Goal: Task Accomplishment & Management: Complete application form

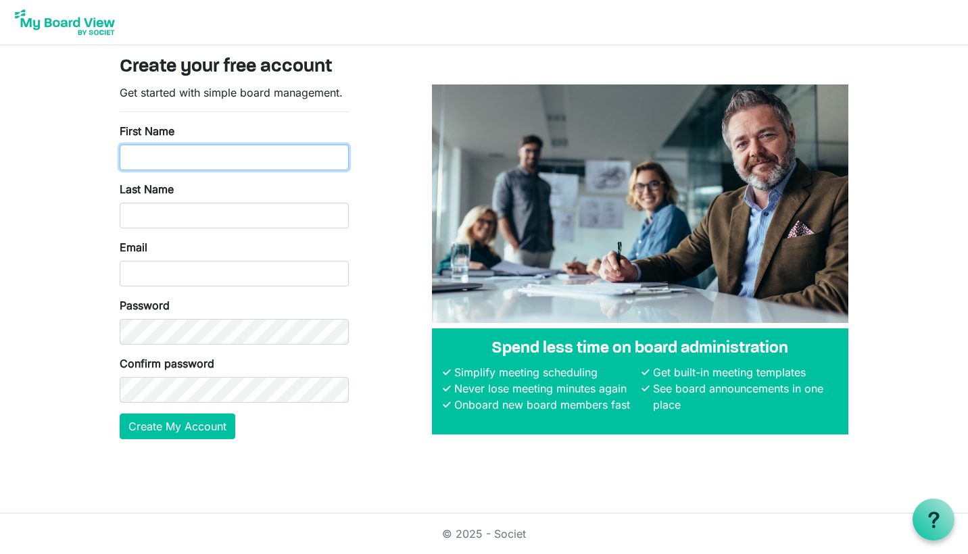
click at [202, 155] on input "First Name" at bounding box center [234, 158] width 229 height 26
type input "Michael"
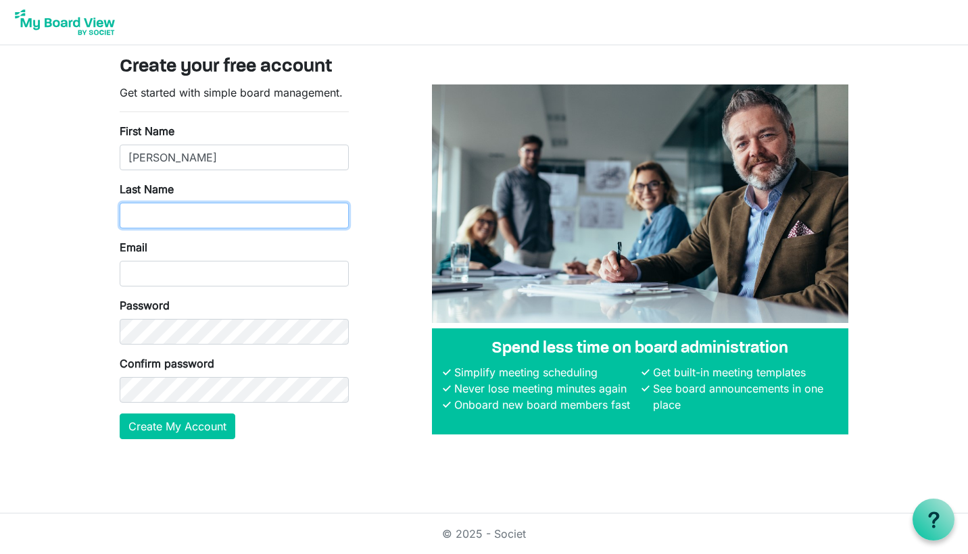
type input "Whatman"
type input "TechSupport@peterboroughwolverines.ca"
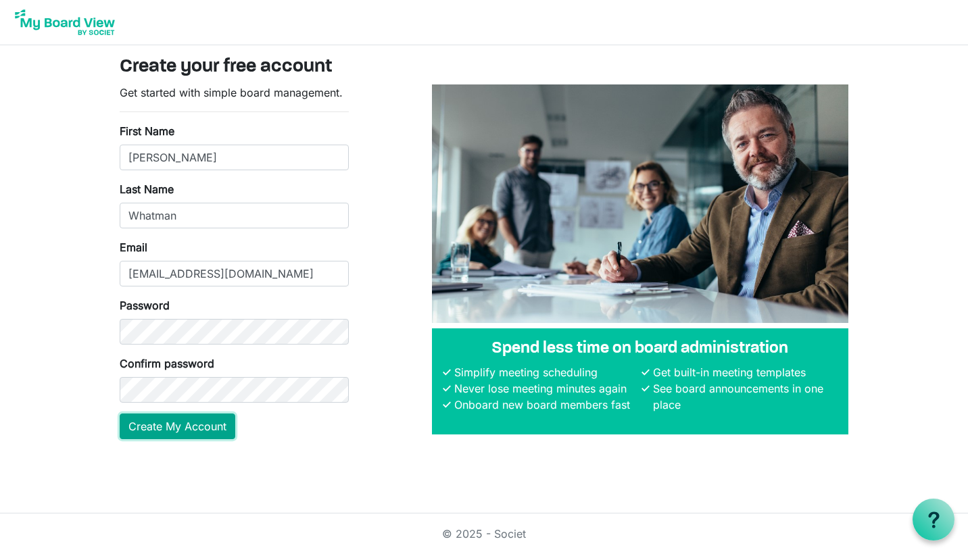
click at [177, 416] on button "Create My Account" at bounding box center [178, 427] width 116 height 26
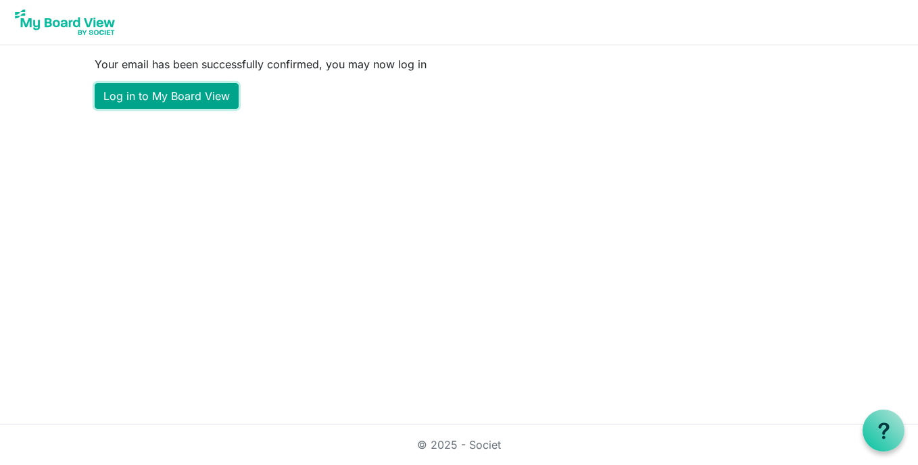
click at [214, 102] on link "Log in to My Board View" at bounding box center [167, 96] width 144 height 26
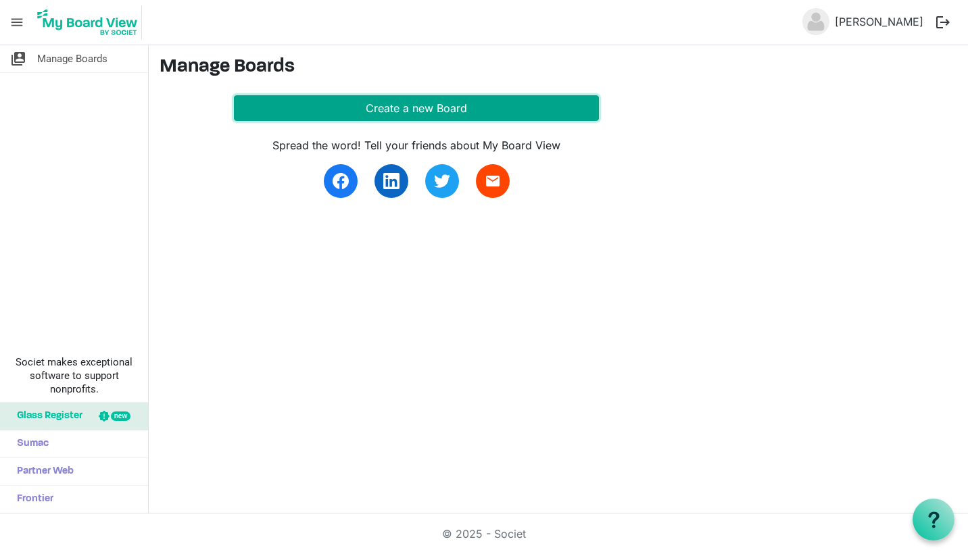
click at [330, 114] on button "Create a new Board" at bounding box center [416, 108] width 365 height 26
drag, startPoint x: 424, startPoint y: 109, endPoint x: 412, endPoint y: 109, distance: 12.2
click at [424, 110] on button "Create a new Board" at bounding box center [416, 108] width 365 height 26
click at [412, 109] on button "Create a new Board" at bounding box center [416, 108] width 365 height 26
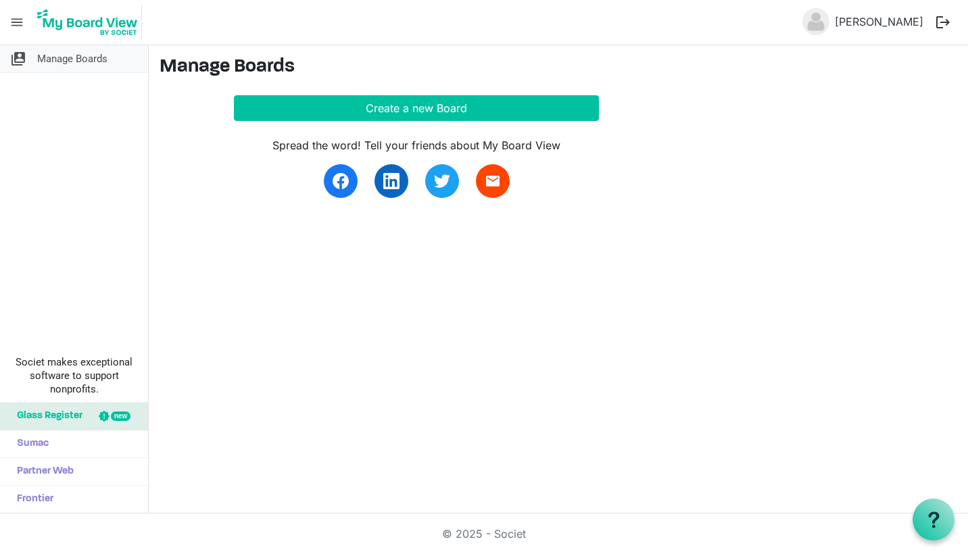
click at [89, 51] on span "Manage Boards" at bounding box center [72, 58] width 70 height 27
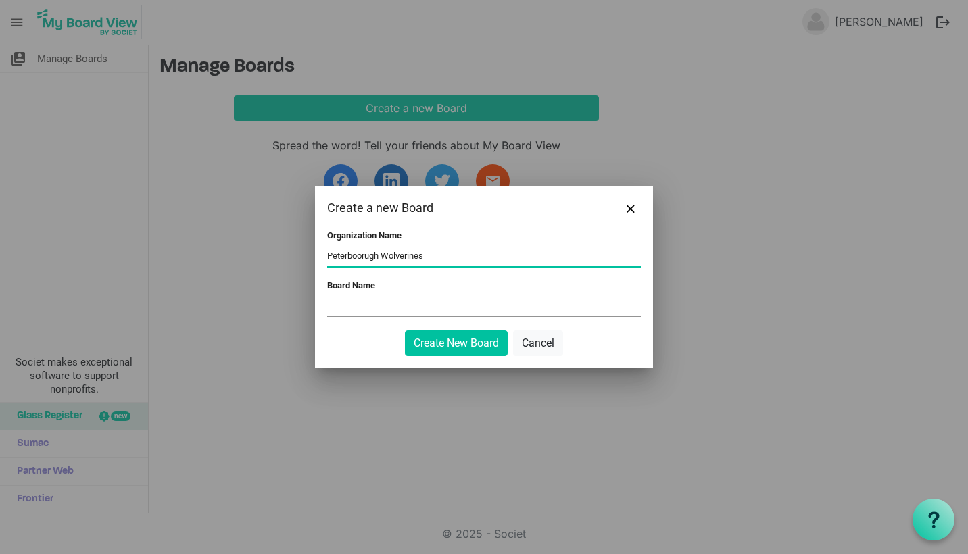
click at [364, 253] on input "Peterboorugh Wolverines" at bounding box center [484, 256] width 314 height 20
type input "Peterborugh Wolverines"
click at [345, 299] on input "Board Name" at bounding box center [484, 306] width 314 height 20
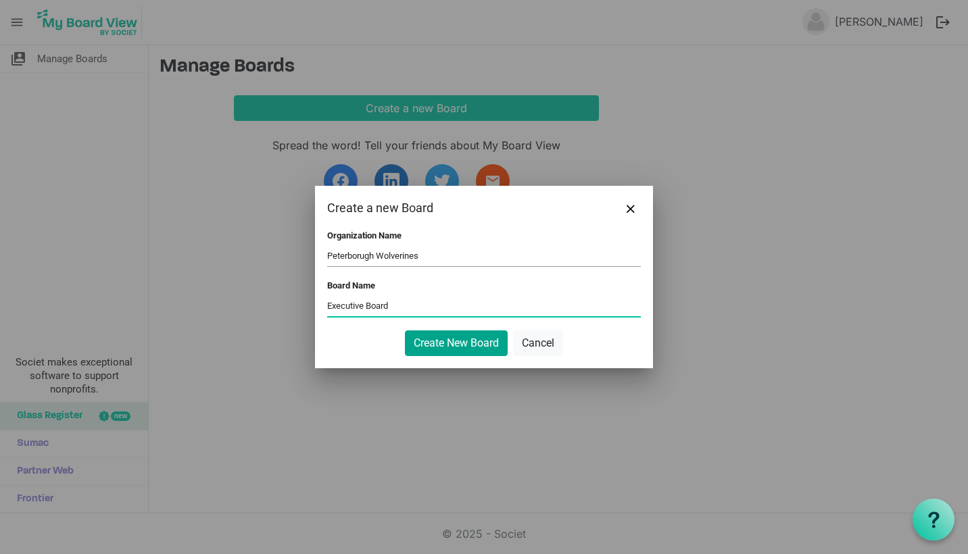
type input "Executive Board"
click at [447, 337] on button "Create New Board" at bounding box center [456, 343] width 103 height 26
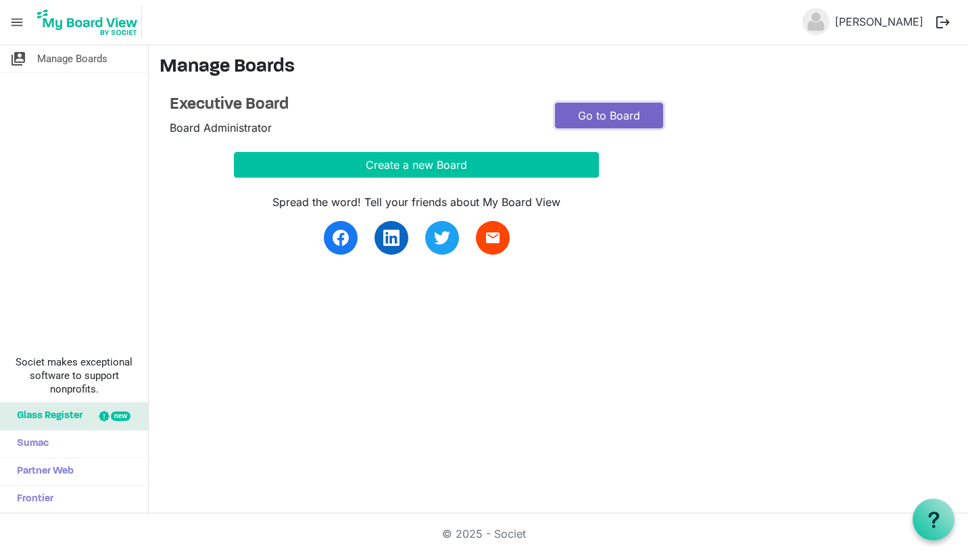
click at [601, 125] on link "Go to Board" at bounding box center [609, 116] width 108 height 26
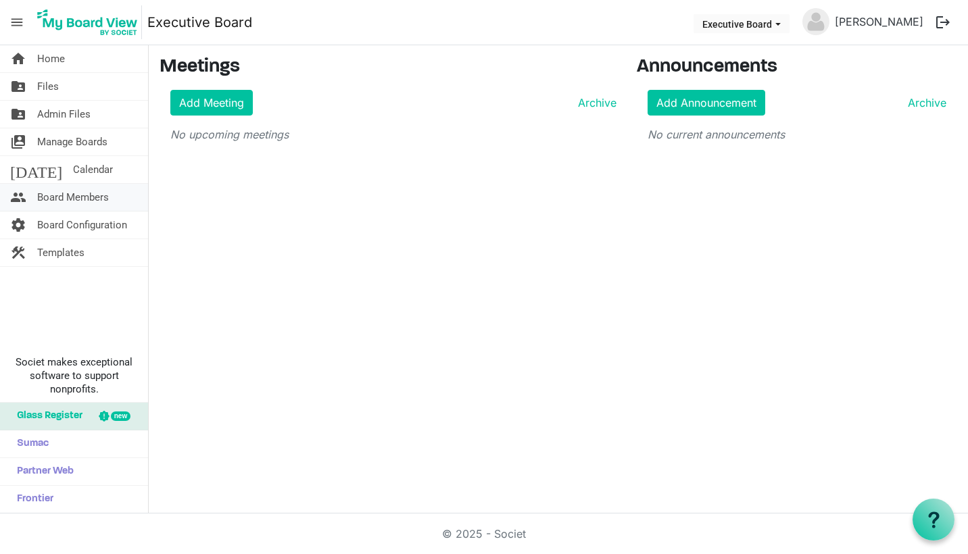
click at [91, 205] on span "Board Members" at bounding box center [73, 197] width 72 height 27
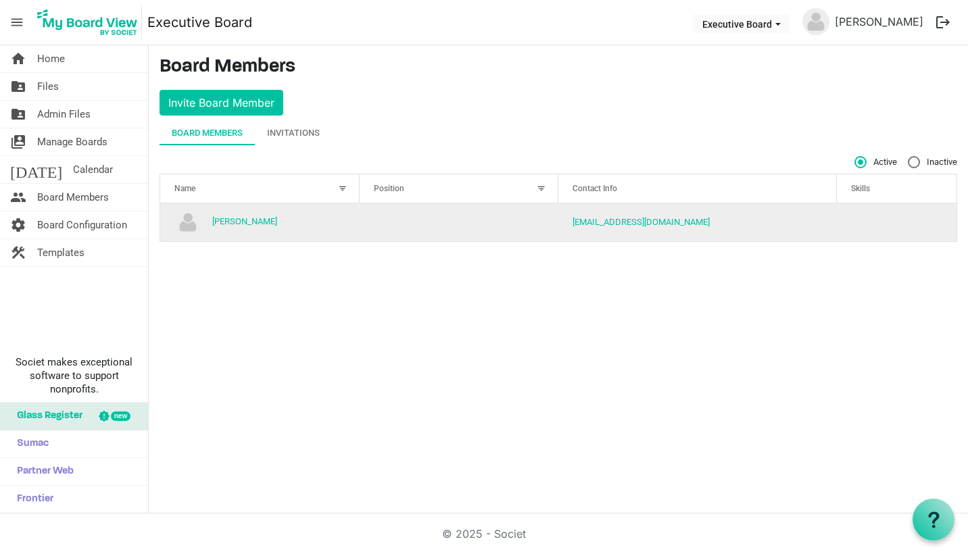
click at [503, 213] on td "column header Position" at bounding box center [459, 222] width 199 height 38
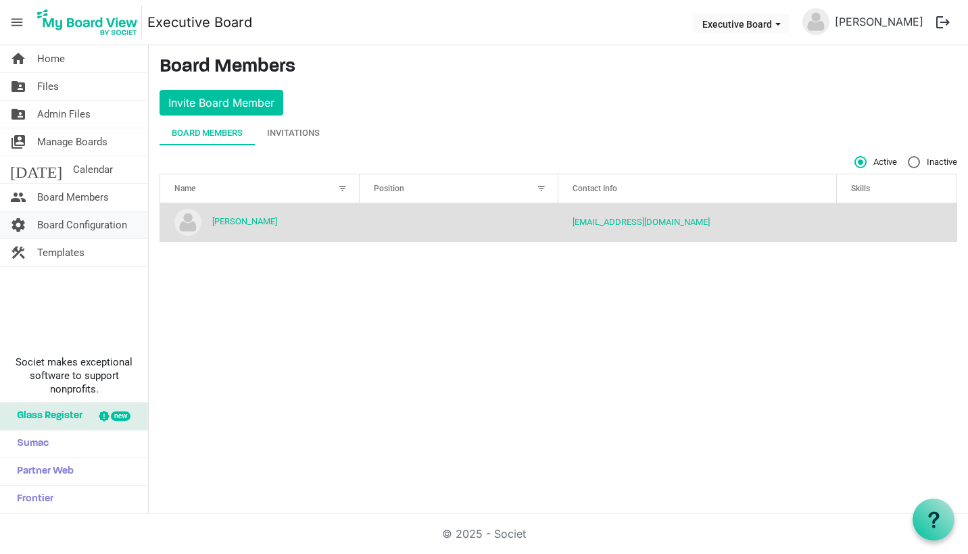
click at [88, 229] on span "Board Configuration" at bounding box center [82, 225] width 90 height 27
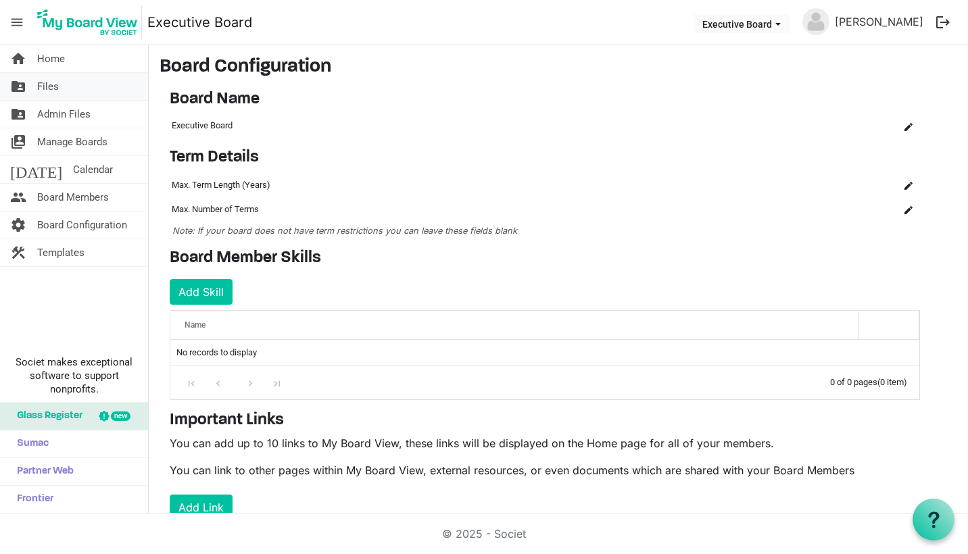
click at [63, 95] on link "folder_shared Files" at bounding box center [74, 86] width 148 height 27
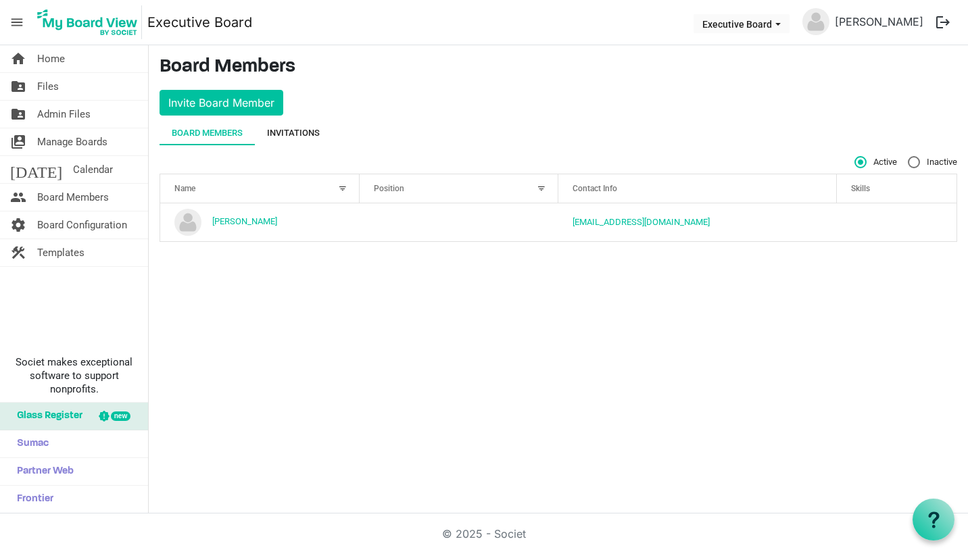
click at [303, 127] on div "Invitations" at bounding box center [293, 133] width 53 height 14
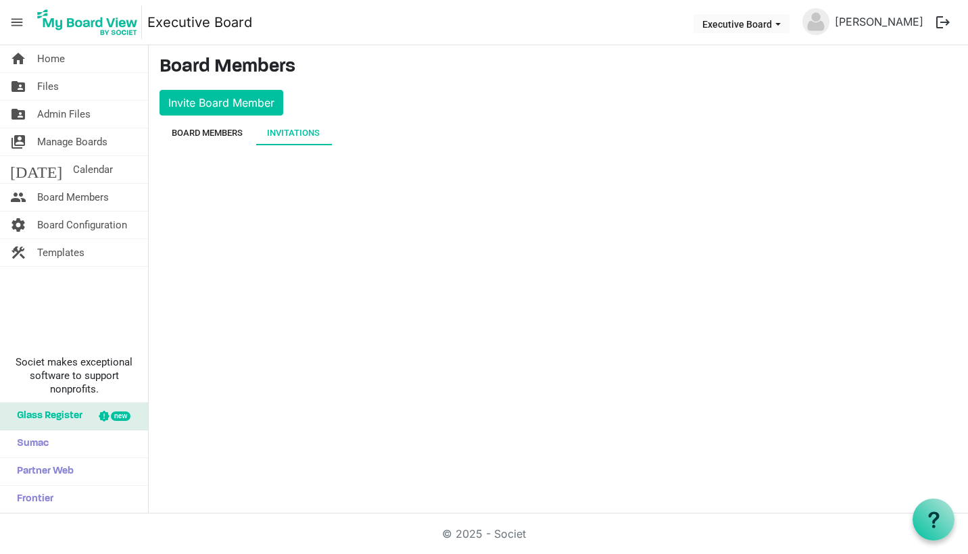
click at [235, 140] on div "Board Members" at bounding box center [207, 133] width 71 height 24
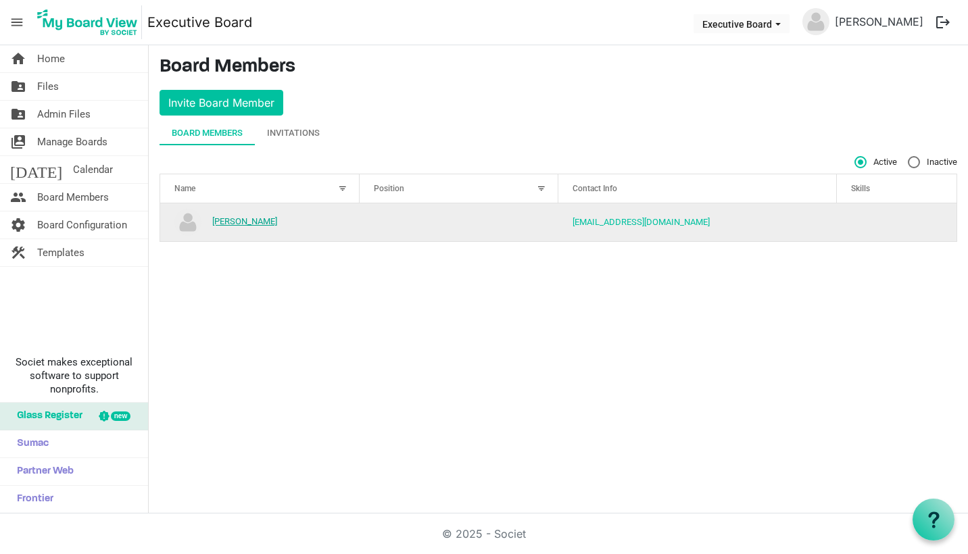
click at [251, 218] on link "[PERSON_NAME]" at bounding box center [244, 221] width 65 height 10
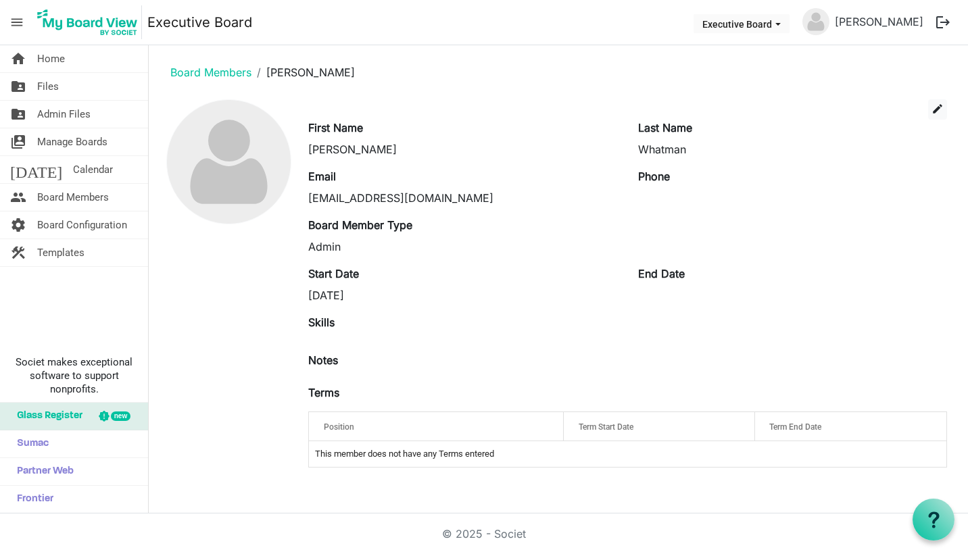
click at [395, 326] on div "Skills" at bounding box center [627, 327] width 659 height 27
click at [935, 105] on span "edit" at bounding box center [937, 109] width 12 height 12
click at [943, 109] on span "edit" at bounding box center [937, 109] width 12 height 12
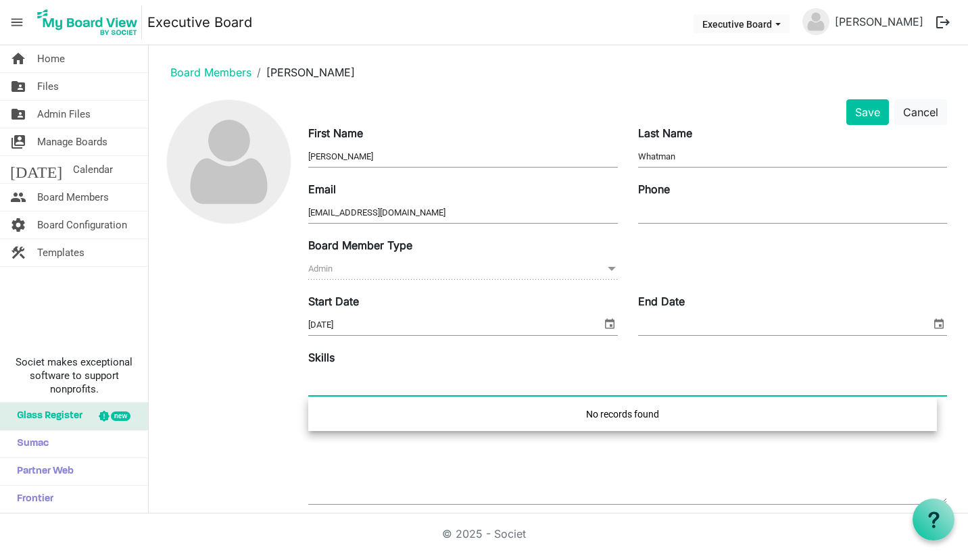
click at [486, 377] on div at bounding box center [627, 383] width 639 height 24
click at [288, 400] on div at bounding box center [228, 373] width 139 height 549
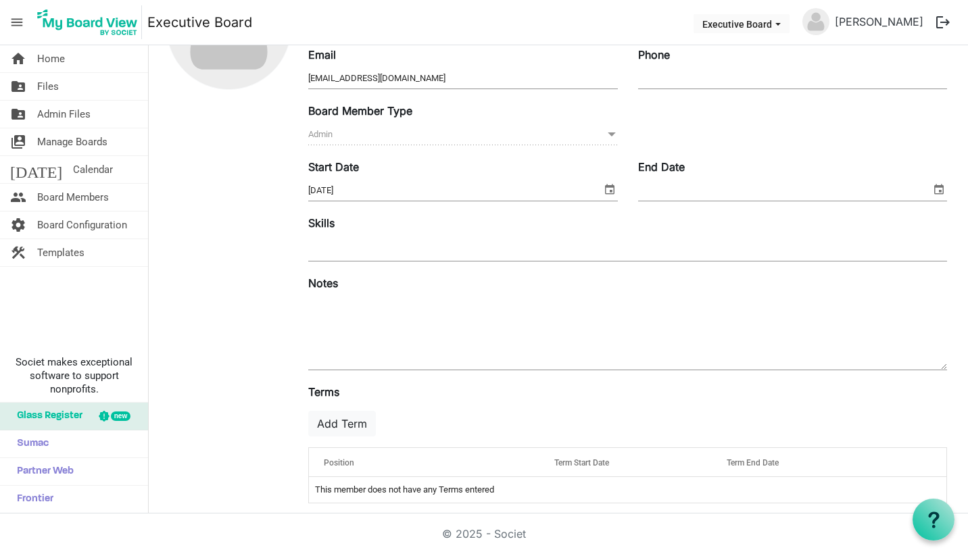
scroll to position [146, 0]
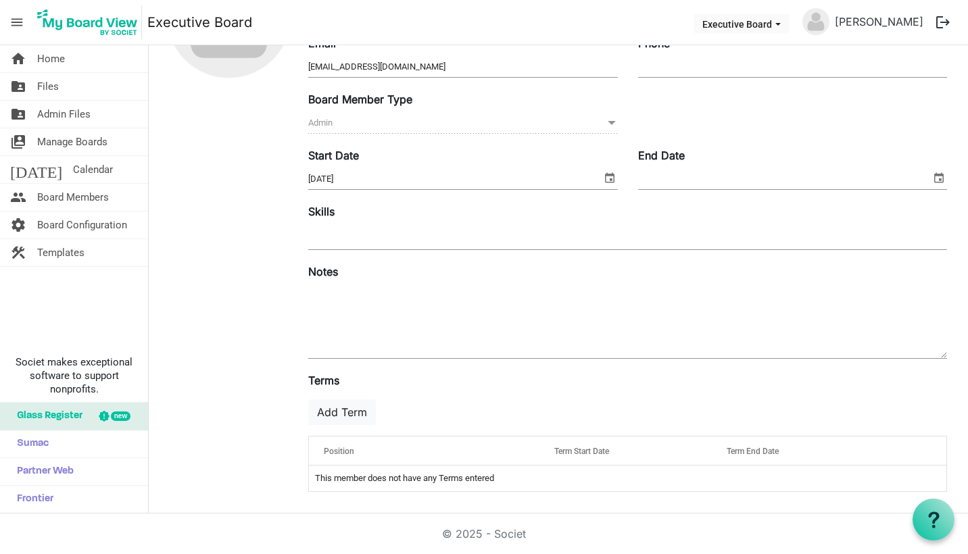
click at [352, 447] on span "Position" at bounding box center [339, 451] width 30 height 9
click at [468, 448] on div "Position" at bounding box center [424, 451] width 212 height 20
click at [360, 415] on button "Add Term" at bounding box center [342, 412] width 68 height 26
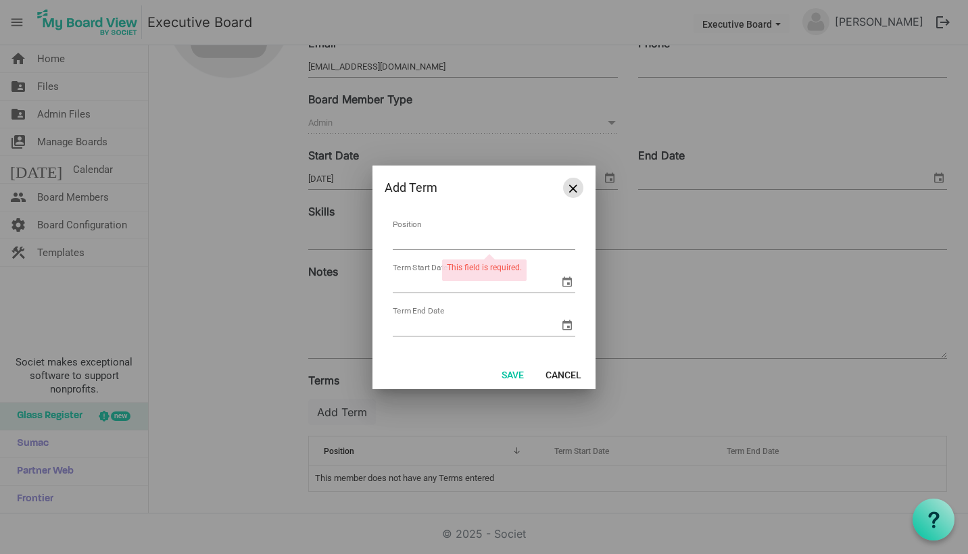
click at [576, 190] on span "Close" at bounding box center [573, 189] width 8 height 8
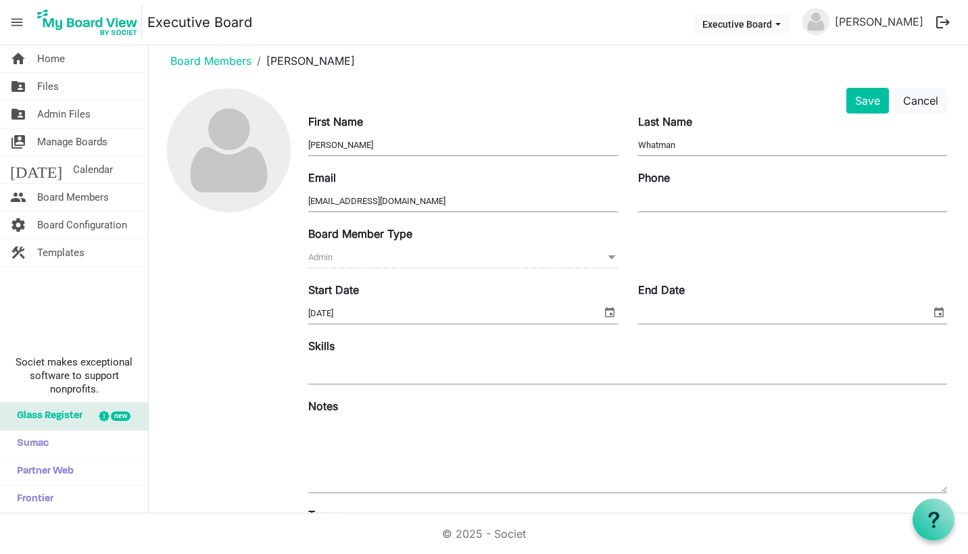
scroll to position [0, 0]
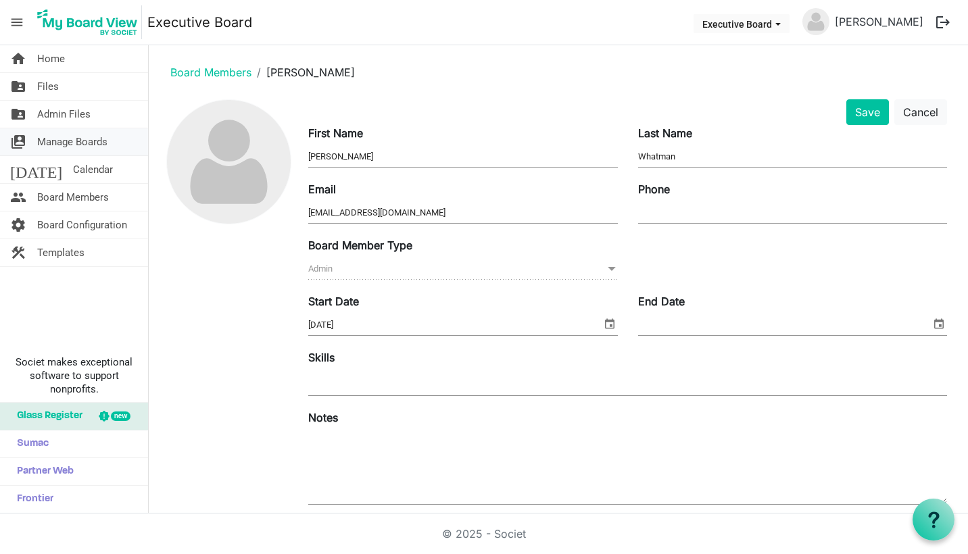
click at [86, 138] on span "Manage Boards" at bounding box center [72, 141] width 70 height 27
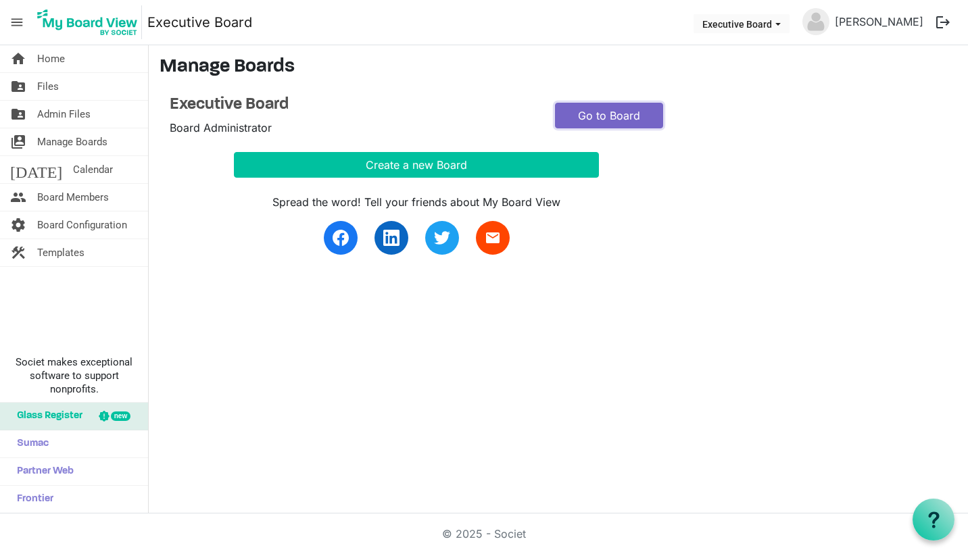
click at [642, 114] on link "Go to Board" at bounding box center [609, 116] width 108 height 26
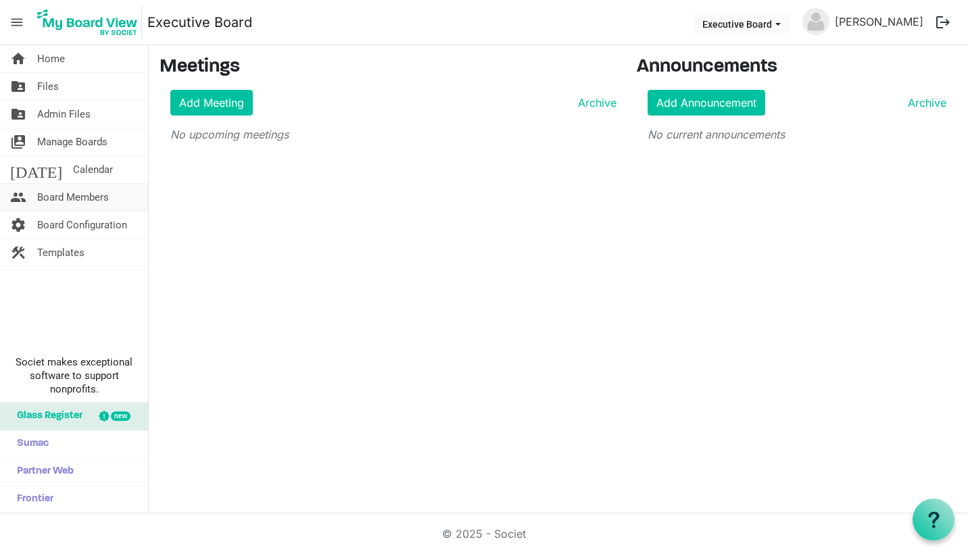
click at [78, 193] on span "Board Members" at bounding box center [73, 197] width 72 height 27
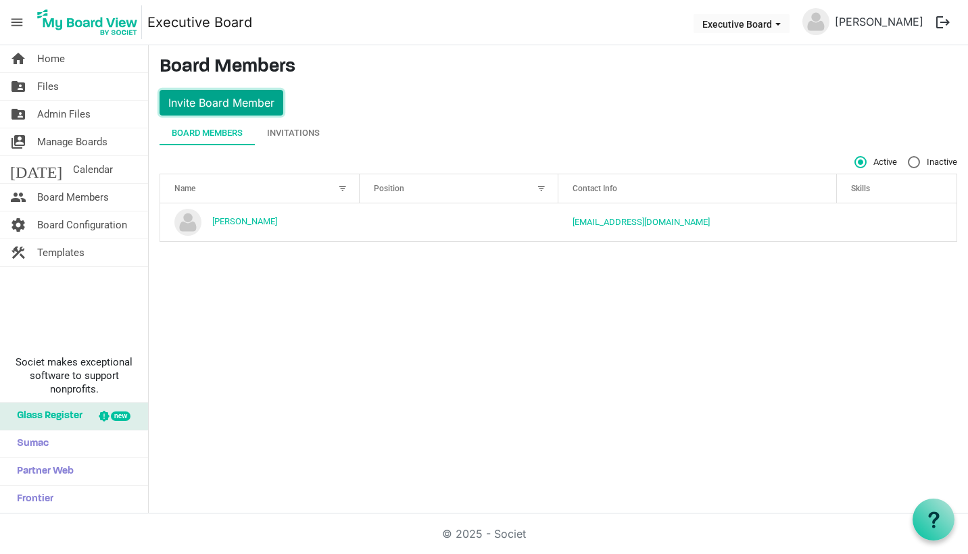
click at [262, 114] on button "Invite Board Member" at bounding box center [221, 103] width 124 height 26
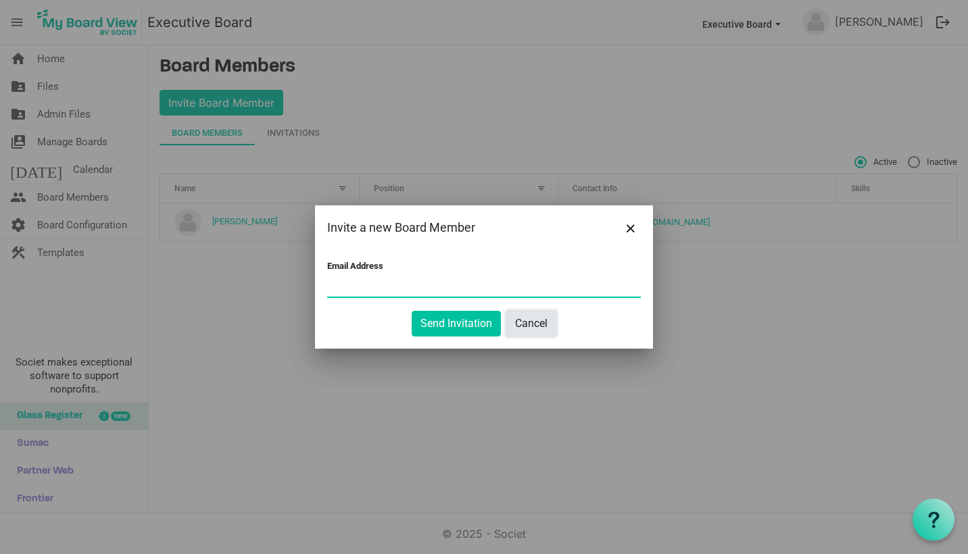
click at [532, 319] on button "Cancel" at bounding box center [531, 324] width 50 height 26
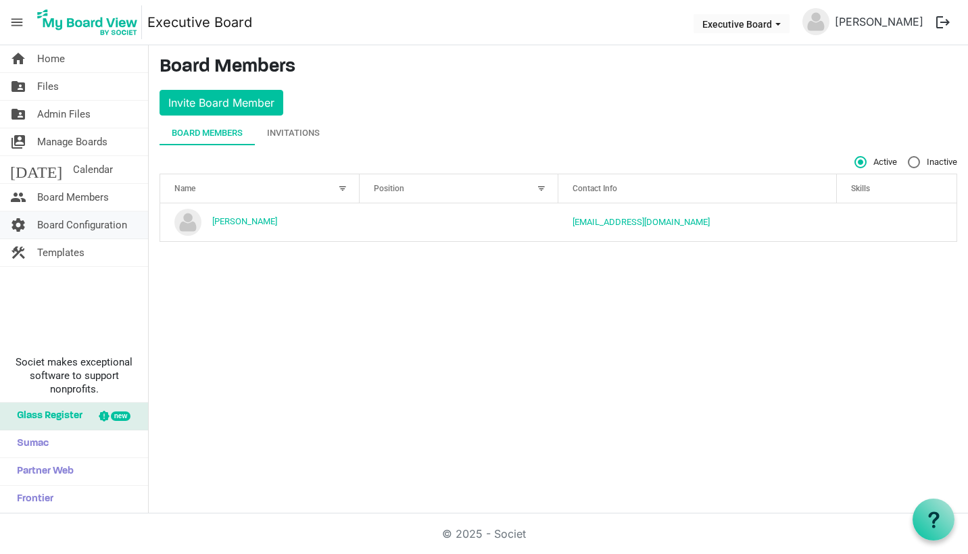
click at [82, 230] on span "Board Configuration" at bounding box center [82, 225] width 90 height 27
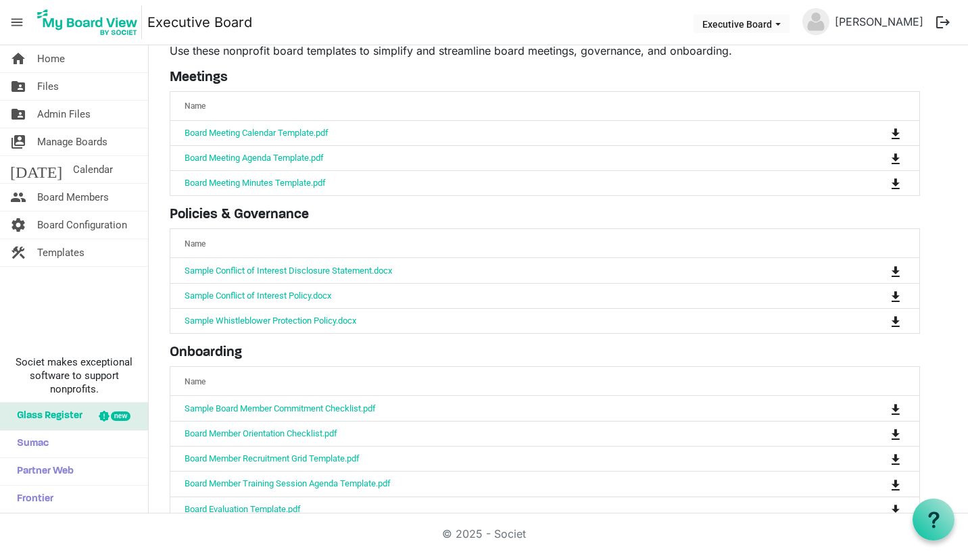
scroll to position [76, 0]
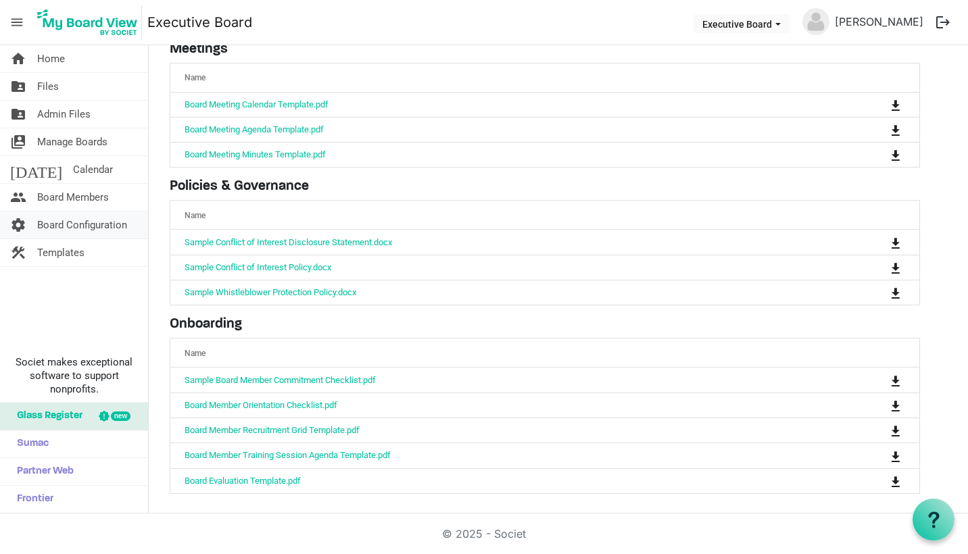
click at [89, 232] on span "Board Configuration" at bounding box center [82, 225] width 90 height 27
